Goal: Task Accomplishment & Management: Use online tool/utility

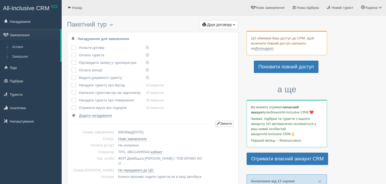
click at [211, 34] on div "Нагадування для замовлення Укласти договір виконано! Оплата туриста виконано! П…" at bounding box center [152, 108] width 171 height 152
click at [218, 23] on span "Друк договору" at bounding box center [219, 25] width 25 height 4
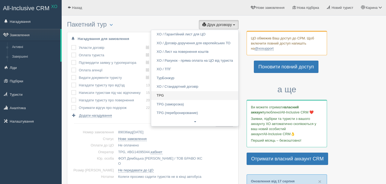
click at [170, 99] on link "TPG" at bounding box center [194, 95] width 87 height 9
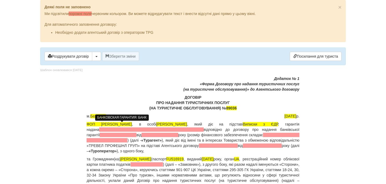
click at [124, 129] on span at bounding box center [151, 129] width 105 height 4
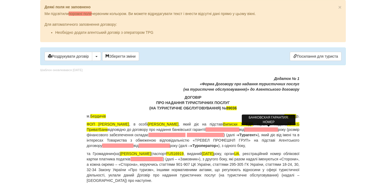
click at [239, 129] on span at bounding box center [223, 129] width 34 height 4
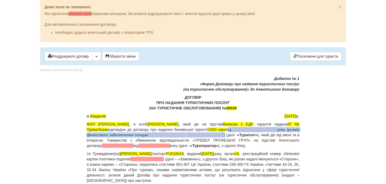
drag, startPoint x: 261, startPoint y: 129, endPoint x: 245, endPoint y: 133, distance: 16.1
click at [245, 133] on p "ФОП Дембіцька Карина Сергіївна , в особі Дембіцька Карина Сергіївна , який діє …" at bounding box center [193, 134] width 213 height 27
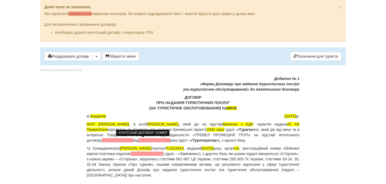
click at [134, 141] on span at bounding box center [117, 140] width 31 height 4
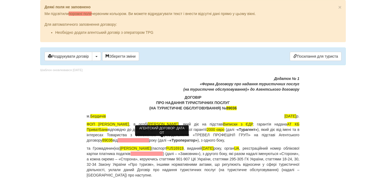
click at [149, 142] on span at bounding box center [133, 140] width 31 height 4
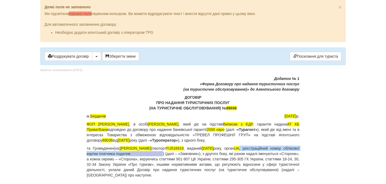
drag, startPoint x: 269, startPoint y: 148, endPoint x: 199, endPoint y: 154, distance: 71.0
click at [199, 154] on p "та Громадянин(ка) LEONTIUK VALENTYNA (паспорт FU516919 , виданий 18.03.2019 рок…" at bounding box center [193, 162] width 213 height 32
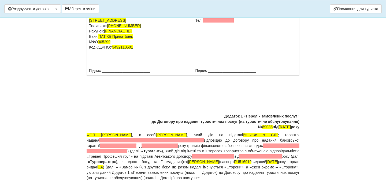
scroll to position [4062, 0]
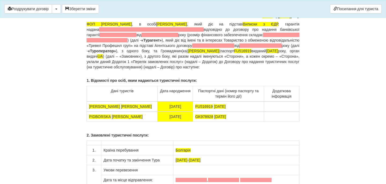
drag, startPoint x: 243, startPoint y: 37, endPoint x: 195, endPoint y: 37, distance: 48.0
drag, startPoint x: 239, startPoint y: 44, endPoint x: 194, endPoint y: 44, distance: 44.5
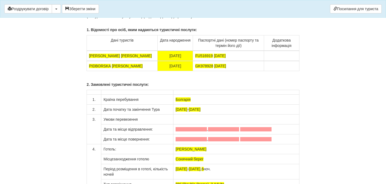
scroll to position [4126, 0]
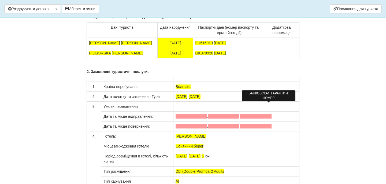
drag, startPoint x: 259, startPoint y: 106, endPoint x: 245, endPoint y: 110, distance: 14.8
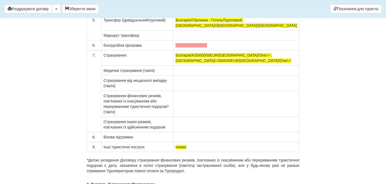
scroll to position [4288, 0]
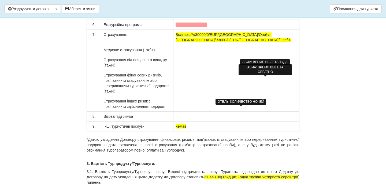
scroll to position [4313, 0]
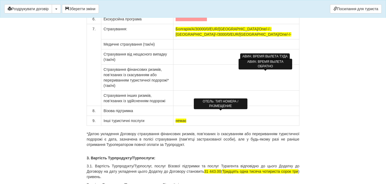
drag, startPoint x: 229, startPoint y: 114, endPoint x: 202, endPoint y: 114, distance: 27.3
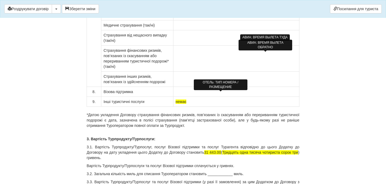
scroll to position [4340, 0]
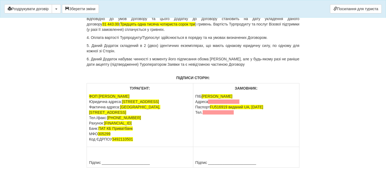
scroll to position [4513, 0]
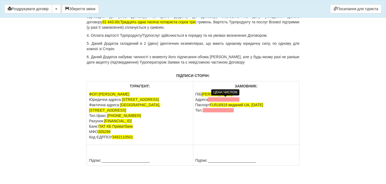
drag, startPoint x: 219, startPoint y: 100, endPoint x: 234, endPoint y: 101, distance: 14.8
drag, startPoint x: 246, startPoint y: 100, endPoint x: 92, endPoint y: 103, distance: 153.1
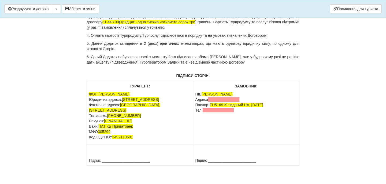
drag, startPoint x: 252, startPoint y: 121, endPoint x: 88, endPoint y: 113, distance: 164.0
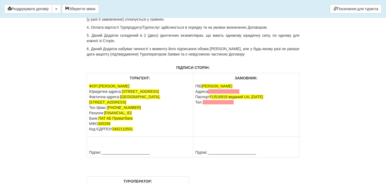
drag, startPoint x: 156, startPoint y: 105, endPoint x: 86, endPoint y: 104, distance: 70.0
copy p "гривень по курсу туроператора 49.54"
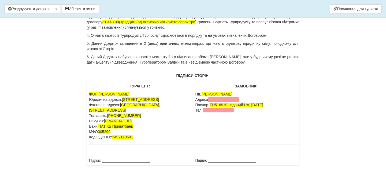
copy p "30 500 ( Тридцять тисяч п'ятсот грн.00 коп. ) гривень по курсу туроператора 49.…"
drag, startPoint x: 214, startPoint y: 99, endPoint x: 218, endPoint y: 106, distance: 8.1
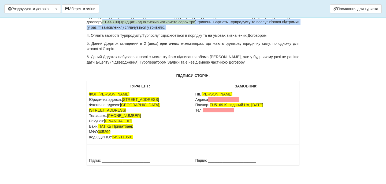
drag, startPoint x: 209, startPoint y: 151, endPoint x: 278, endPoint y: 159, distance: 68.8
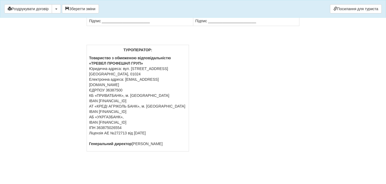
scroll to position [4680, 0]
drag, startPoint x: 242, startPoint y: 59, endPoint x: 195, endPoint y: 59, distance: 47.2
drag, startPoint x: 237, startPoint y: 64, endPoint x: 195, endPoint y: 65, distance: 42.1
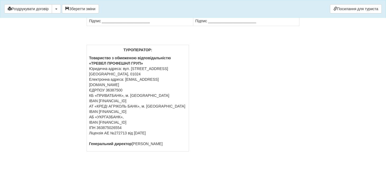
click at [102, 15] on div "Роздрукувати договір Скачати PDF Зберегти зміни Посилання для туриста" at bounding box center [193, 9] width 386 height 18
click at [97, 10] on button "Зберегти зміни" at bounding box center [80, 8] width 37 height 9
click at [46, 7] on button "Роздрукувати договір" at bounding box center [28, 8] width 48 height 9
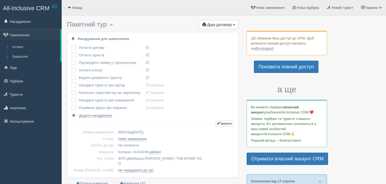
click at [226, 17] on div at bounding box center [224, 11] width 314 height 16
click at [227, 20] on button "Друк договору Друк" at bounding box center [219, 24] width 40 height 9
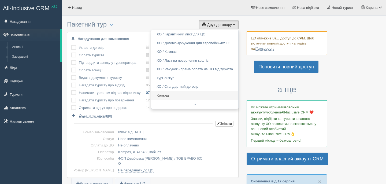
click at [169, 94] on link "Kompas" at bounding box center [194, 95] width 87 height 9
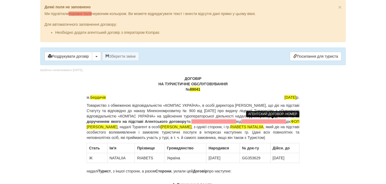
click at [236, 123] on span at bounding box center [213, 121] width 45 height 4
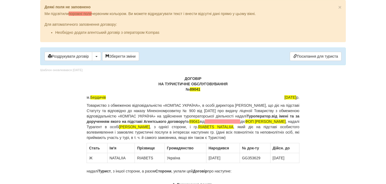
click at [276, 118] on p "Товариство з обмеженою відповідальністю «КОМПАС УКРАЇНА», в особі директора Сол…" at bounding box center [193, 122] width 213 height 38
click at [240, 122] on span at bounding box center [223, 121] width 36 height 4
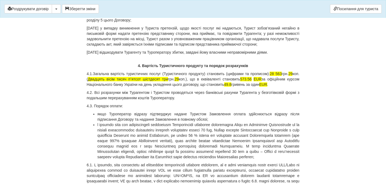
scroll to position [1514, 0]
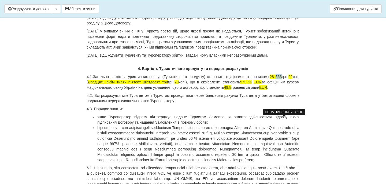
drag, startPoint x: 284, startPoint y: 119, endPoint x: 290, endPoint y: 120, distance: 5.7
click at [282, 79] on span "28 563" at bounding box center [276, 77] width 12 height 4
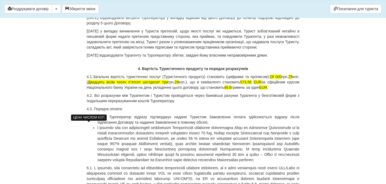
click at [288, 79] on span "29" at bounding box center [290, 77] width 4 height 4
drag, startPoint x: 146, startPoint y: 125, endPoint x: 188, endPoint y: 126, distance: 41.6
click at [188, 90] on p "4.1.Загальна вартість туристичних послуг (Туристичного продукту) становить (циф…" at bounding box center [193, 82] width 213 height 16
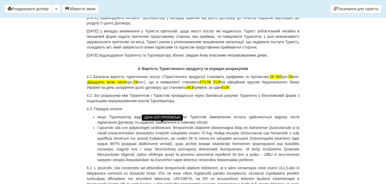
click at [138, 84] on span "29" at bounding box center [135, 82] width 4 height 4
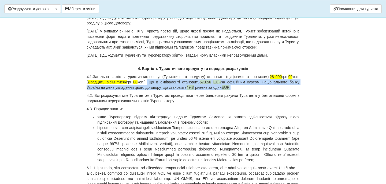
drag, startPoint x: 176, startPoint y: 126, endPoint x: 295, endPoint y: 130, distance: 119.6
click at [295, 90] on p "4.1.Загальна вартість туристичних послуг (Туристичного продукту) становить (циф…" at bounding box center [193, 82] width 213 height 16
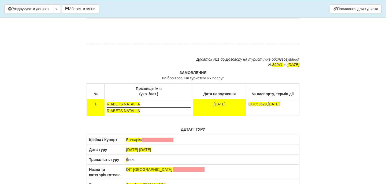
scroll to position [3176, 0]
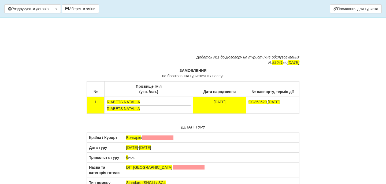
drag, startPoint x: 195, startPoint y: 86, endPoint x: 249, endPoint y: 102, distance: 56.2
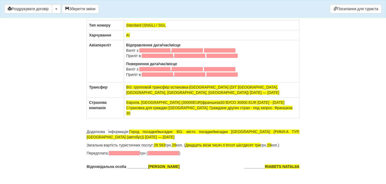
scroll to position [3333, 0]
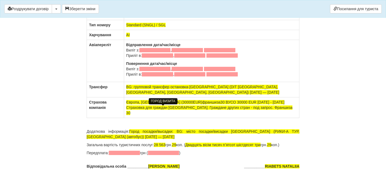
click at [195, 12] on span at bounding box center [188, 10] width 31 height 4
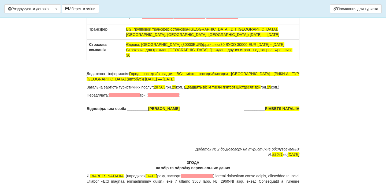
scroll to position [3391, 0]
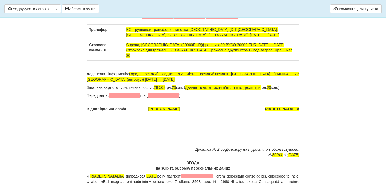
drag, startPoint x: 113, startPoint y: 117, endPoint x: 89, endPoint y: 116, distance: 23.3
click at [90, 25] on th "Авіапереліт" at bounding box center [105, 4] width 37 height 42
drag, startPoint x: 254, startPoint y: 147, endPoint x: 129, endPoint y: 117, distance: 128.0
click at [130, 25] on td "Відправлення дата/час/місце Виліт з: , Приліт в: , Повернення дата/час/місце Ви…" at bounding box center [211, 4] width 175 height 42
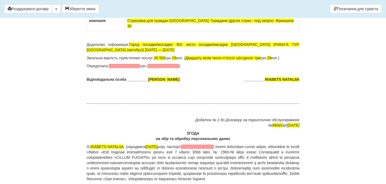
scroll to position [3449, 0]
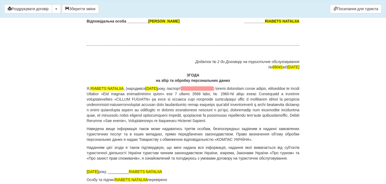
drag, startPoint x: 164, startPoint y: 123, endPoint x: 170, endPoint y: 123, distance: 6.2
click at [165, 2] on span "28 563" at bounding box center [160, 0] width 12 height 4
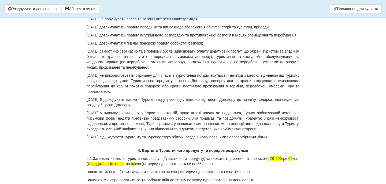
scroll to position [1585, 0]
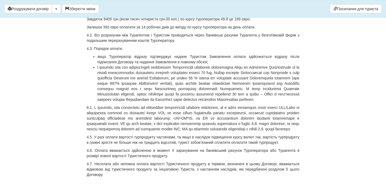
drag, startPoint x: 278, startPoint y: 47, endPoint x: 283, endPoint y: 57, distance: 11.3
click at [281, 14] on p "4.1.Загальна вартість туристичних послуг (Туристичного продукту) становить (циф…" at bounding box center [193, 8] width 213 height 11
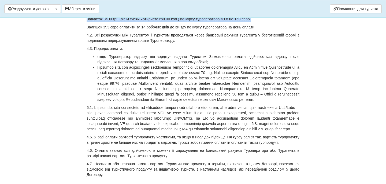
drag, startPoint x: 278, startPoint y: 48, endPoint x: 279, endPoint y: 62, distance: 14.5
copy div "28 000 грн. 00 коп. ( Двадцять вісім тисяч грн. 00 коп.)по курсу туроператора 4…"
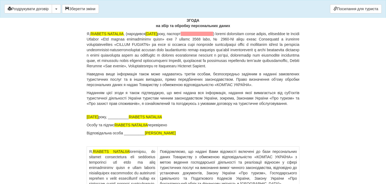
scroll to position [3503, 0]
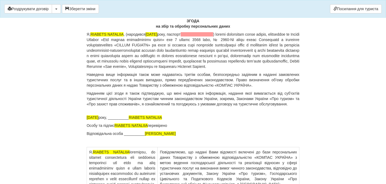
drag, startPoint x: 157, startPoint y: 68, endPoint x: 192, endPoint y: 81, distance: 38.0
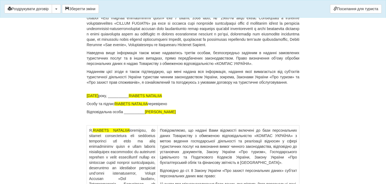
scroll to position [3536, 0]
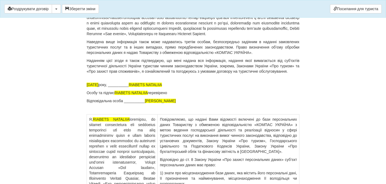
drag, startPoint x: 177, startPoint y: 127, endPoint x: 235, endPoint y: 125, distance: 57.9
click at [236, 36] on p "Я, RIABETS NATALIIA , (народився 22.05.1983 року, паспорт" at bounding box center [193, 18] width 213 height 38
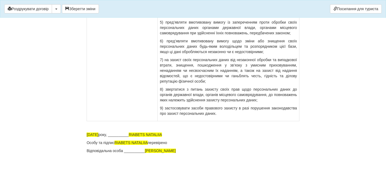
scroll to position [3905, 0]
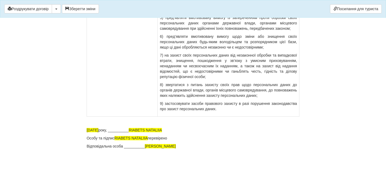
click at [91, 14] on div "Роздрукувати договір Скачати PDF Зберегти зміни Посилання для туриста" at bounding box center [193, 9] width 386 height 18
click at [88, 10] on button "Зберегти зміни" at bounding box center [80, 8] width 37 height 9
click at [47, 6] on button "Роздрукувати договір" at bounding box center [28, 8] width 48 height 9
